Goal: Browse casually: Explore the website without a specific task or goal

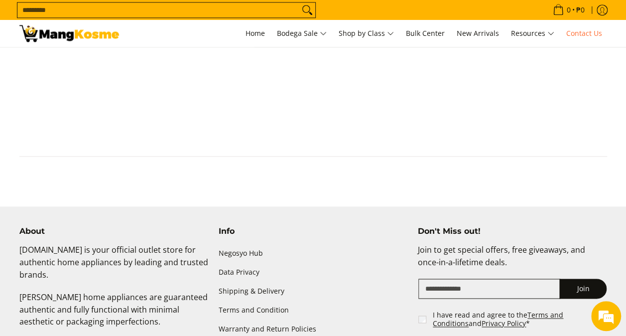
scroll to position [690, 0]
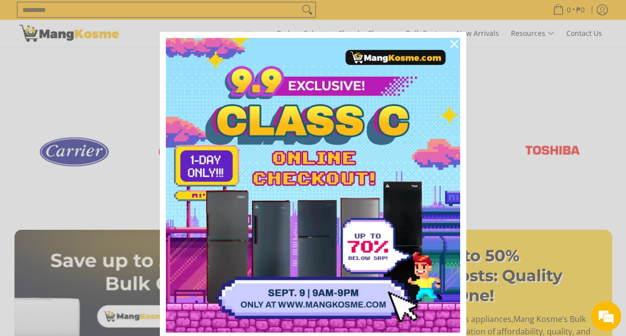
scroll to position [0, 396]
click at [453, 46] on icon "close icon" at bounding box center [454, 44] width 8 height 8
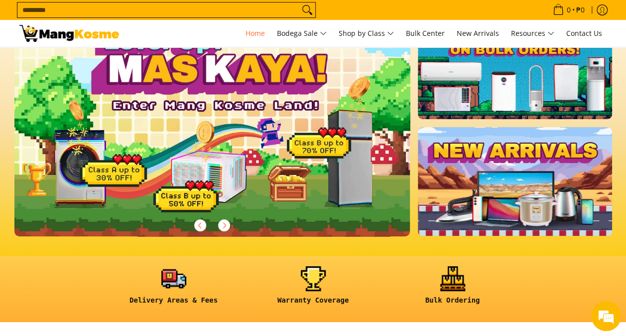
scroll to position [0, 0]
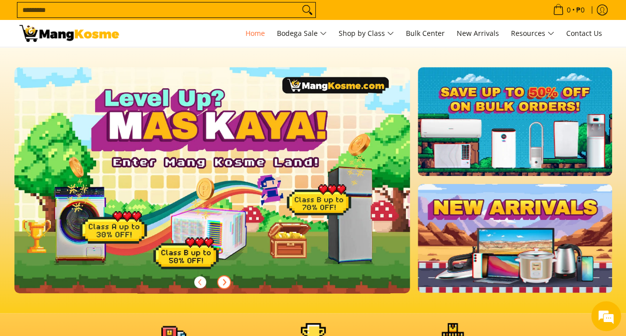
click at [222, 284] on icon "Next" at bounding box center [224, 282] width 8 height 8
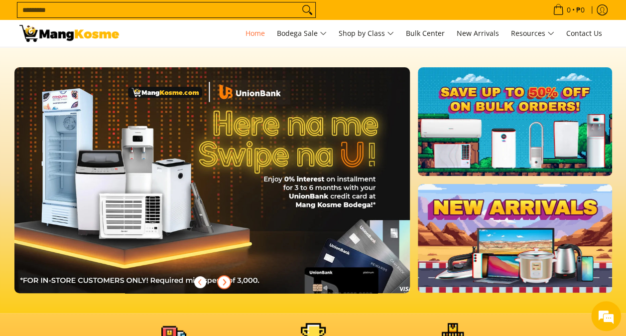
scroll to position [0, 396]
click at [222, 284] on icon "Next" at bounding box center [224, 282] width 8 height 8
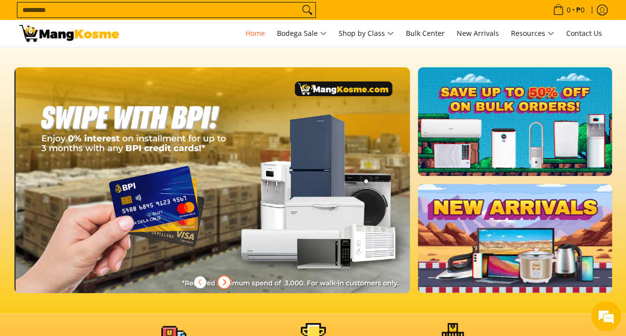
scroll to position [0, 792]
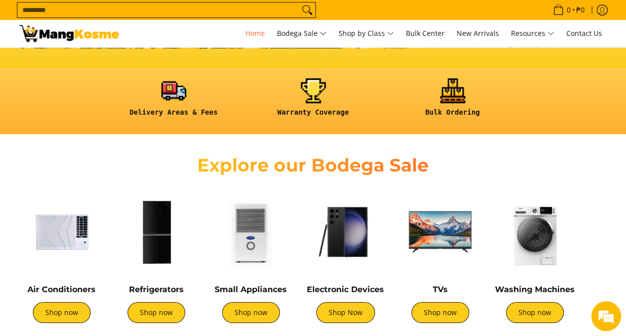
scroll to position [299, 0]
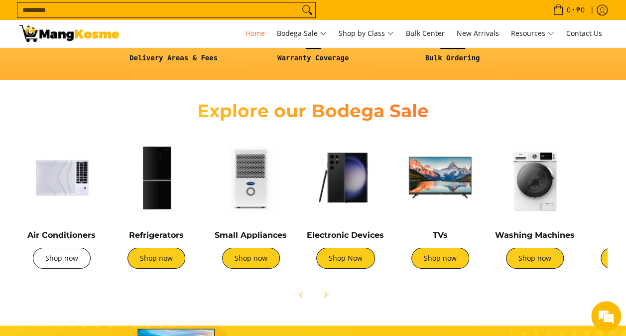
click at [51, 256] on link "Shop now" at bounding box center [62, 257] width 58 height 21
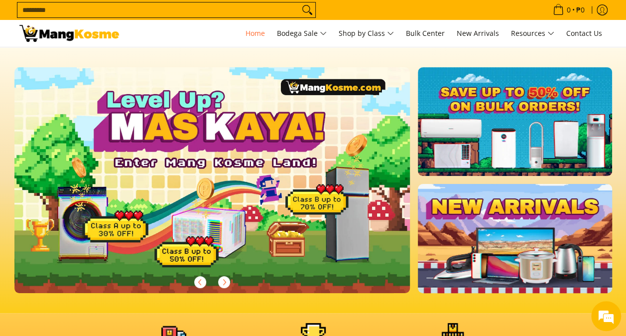
scroll to position [199, 0]
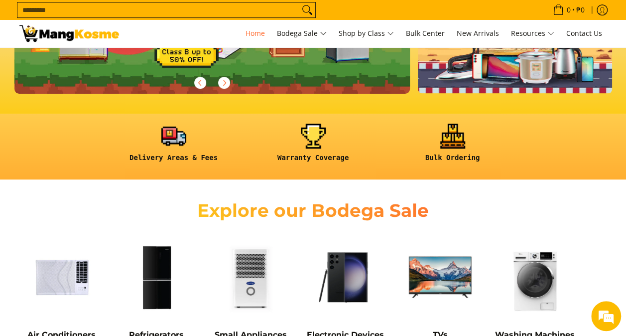
click at [52, 281] on img at bounding box center [61, 276] width 85 height 85
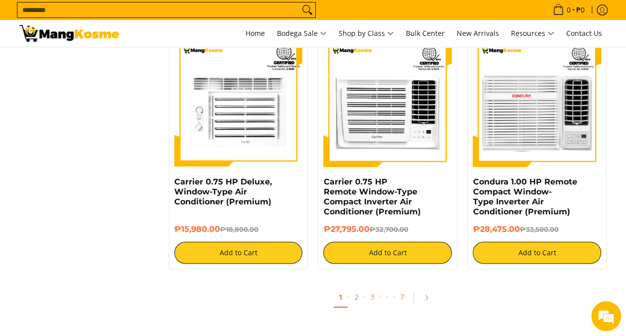
scroll to position [1842, 0]
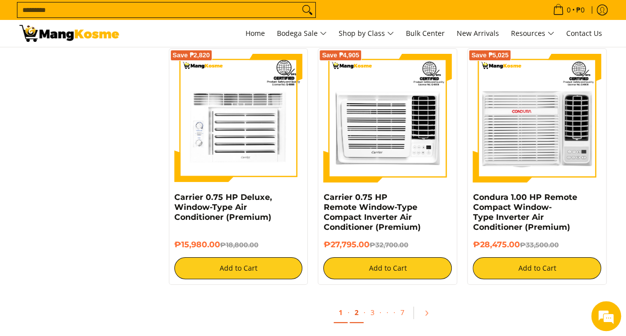
click at [354, 318] on link "2" at bounding box center [356, 312] width 14 height 20
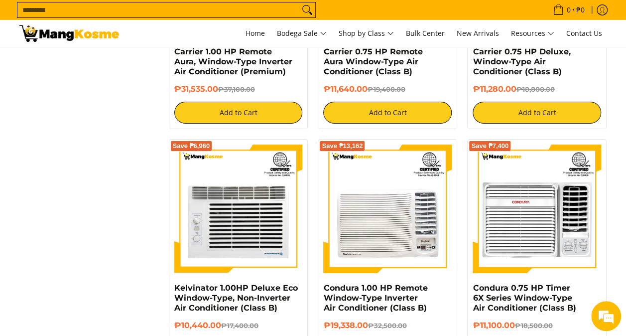
scroll to position [1892, 0]
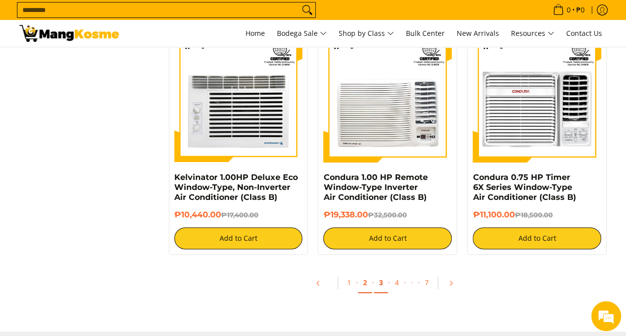
click at [379, 286] on link "3" at bounding box center [381, 282] width 14 height 20
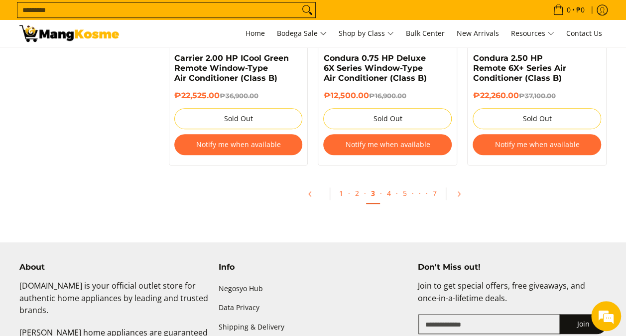
scroll to position [2190, 0]
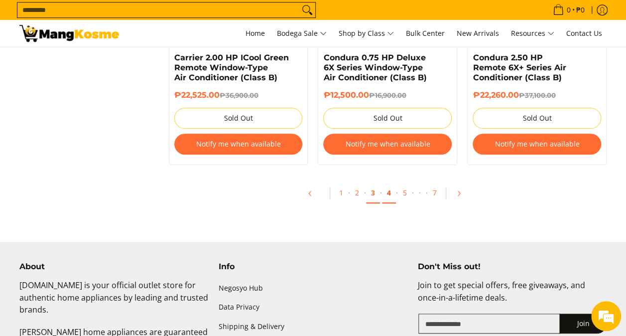
click at [390, 194] on link "4" at bounding box center [389, 193] width 14 height 20
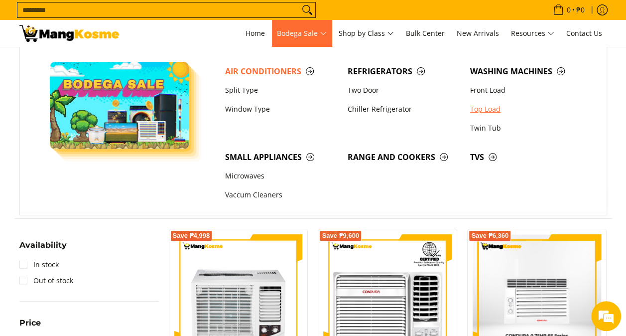
click at [486, 111] on link "Top Load" at bounding box center [526, 109] width 122 height 19
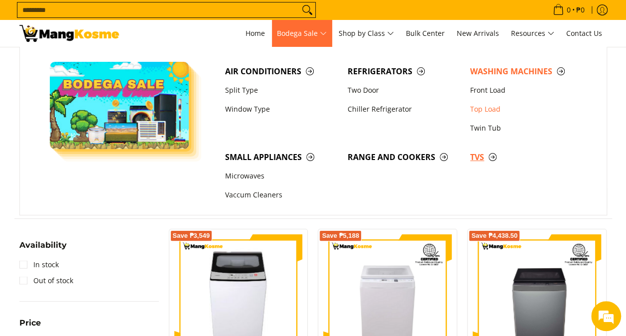
click at [478, 159] on span "TVs" at bounding box center [526, 157] width 113 height 12
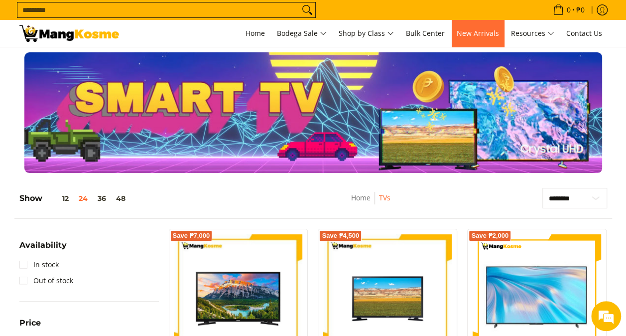
click at [485, 29] on span "New Arrivals" at bounding box center [478, 32] width 42 height 9
